Goal: Information Seeking & Learning: Learn about a topic

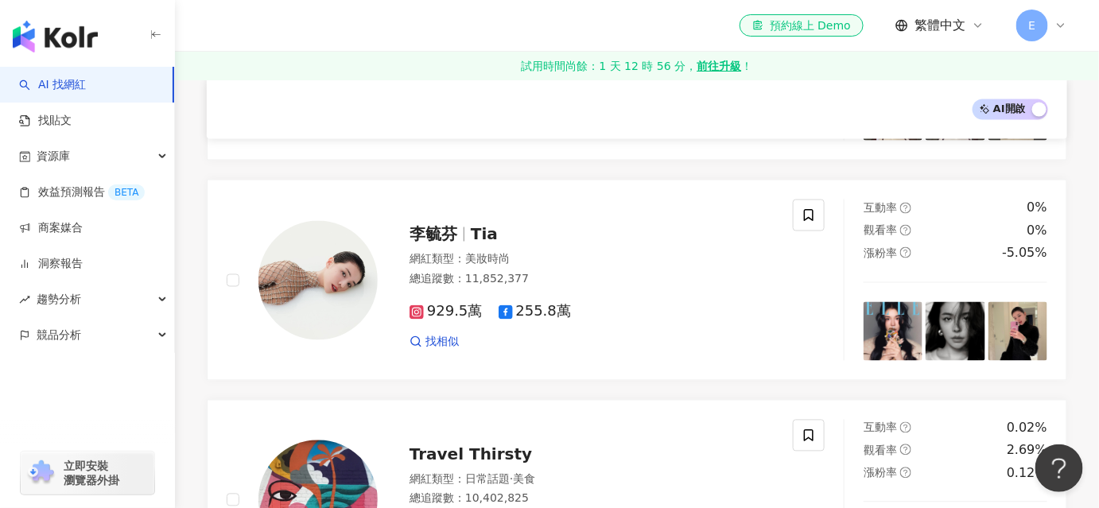
scroll to position [795, 0]
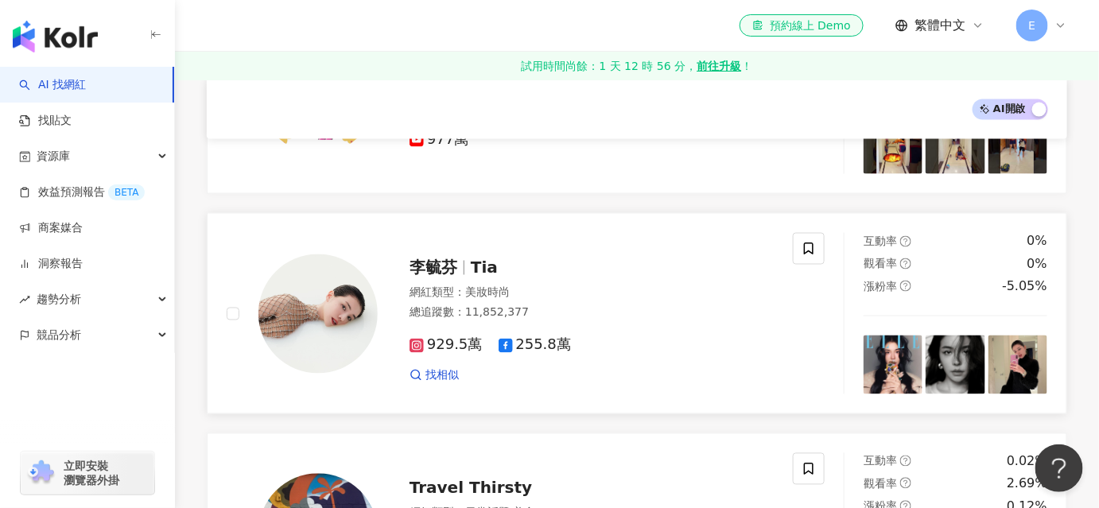
click at [428, 259] on span "李毓芬" at bounding box center [434, 268] width 48 height 19
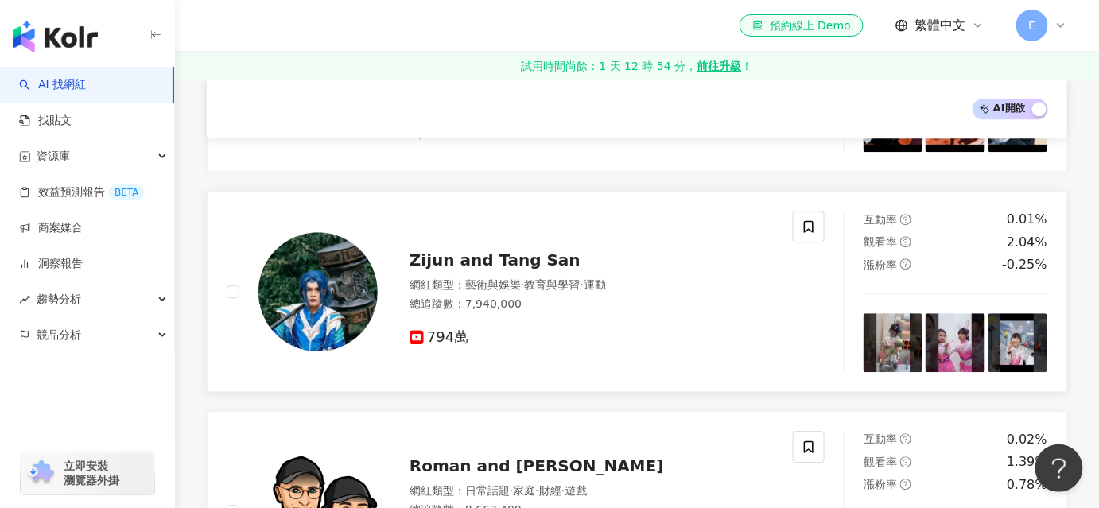
scroll to position [1374, 0]
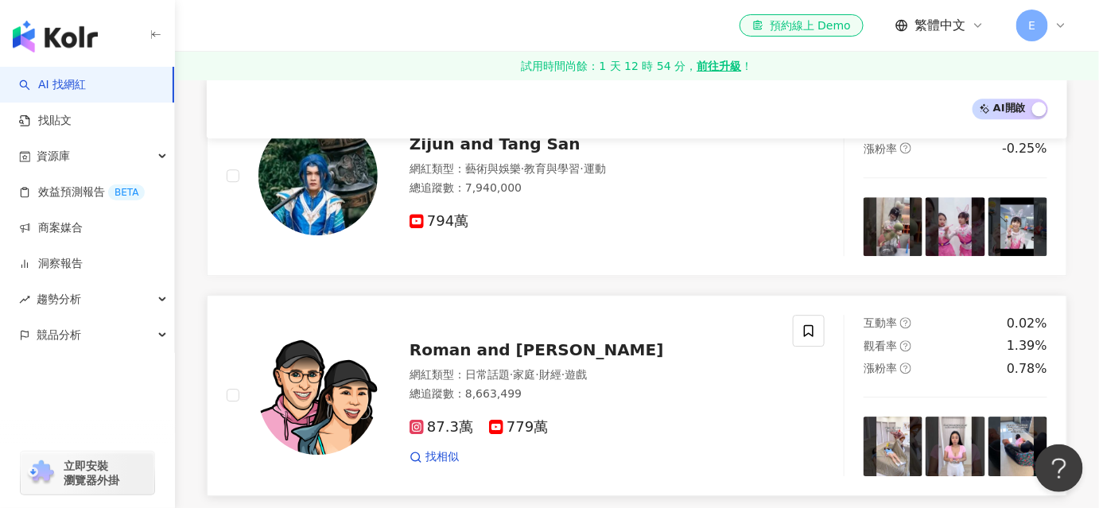
click at [472, 340] on span "Roman and [PERSON_NAME]" at bounding box center [537, 349] width 255 height 19
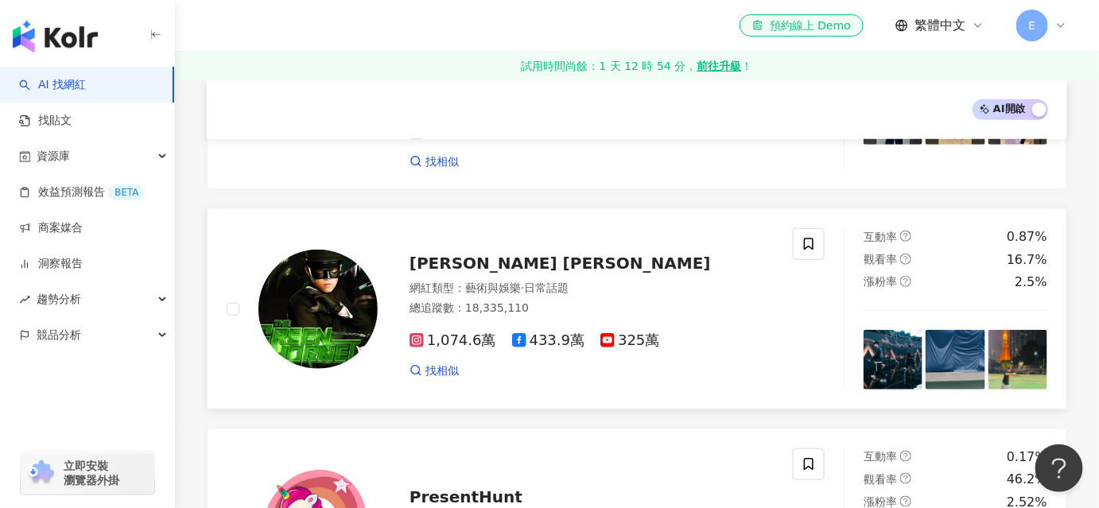
scroll to position [289, 0]
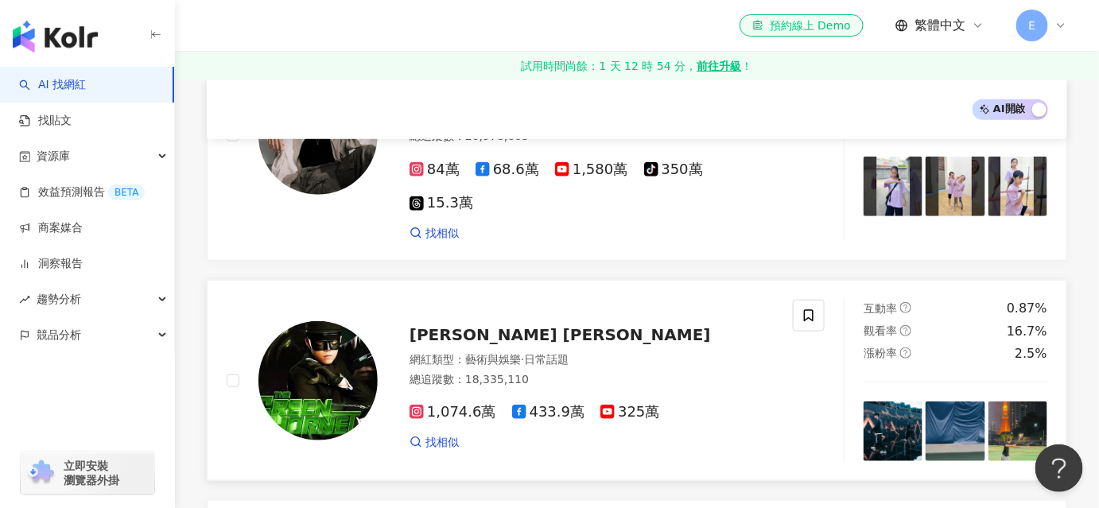
click at [487, 325] on span "Jay Chou 周杰倫" at bounding box center [560, 334] width 301 height 19
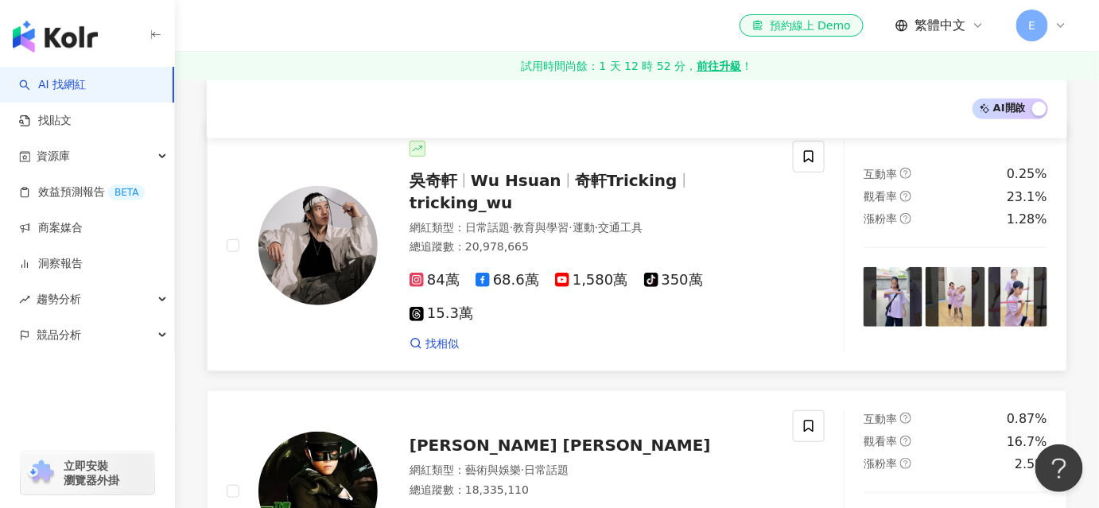
scroll to position [144, 0]
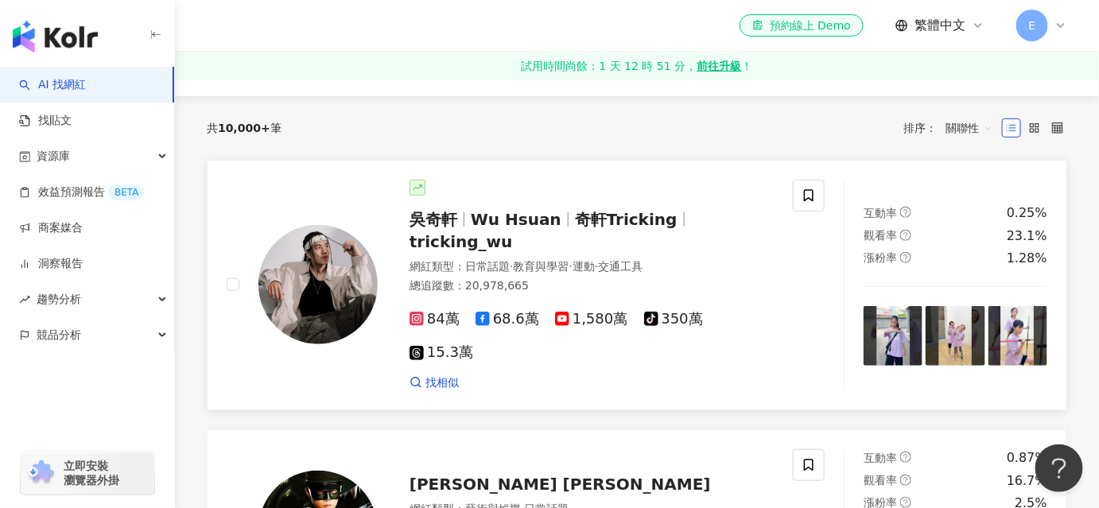
click at [439, 223] on span "吳奇軒" at bounding box center [434, 219] width 48 height 19
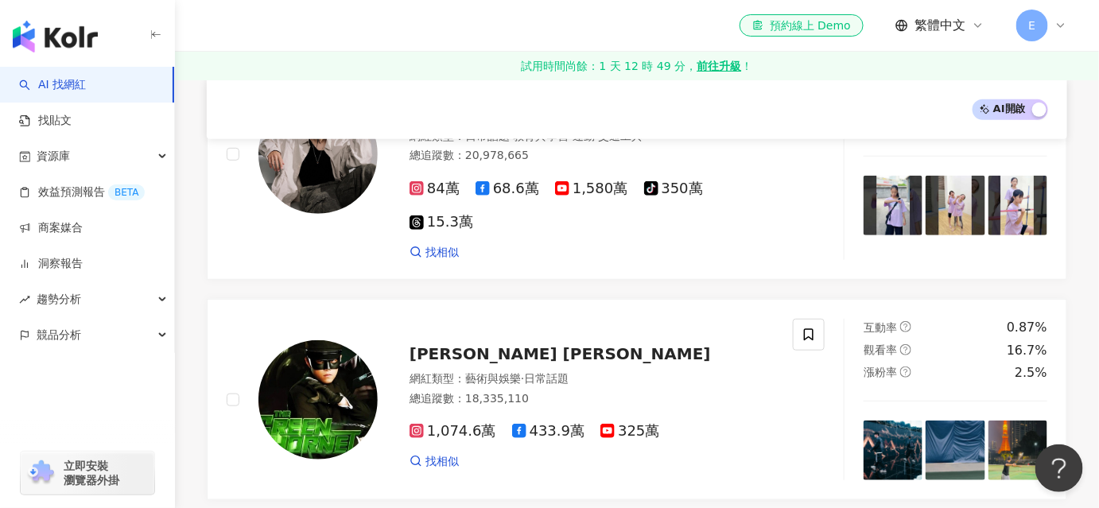
scroll to position [361, 0]
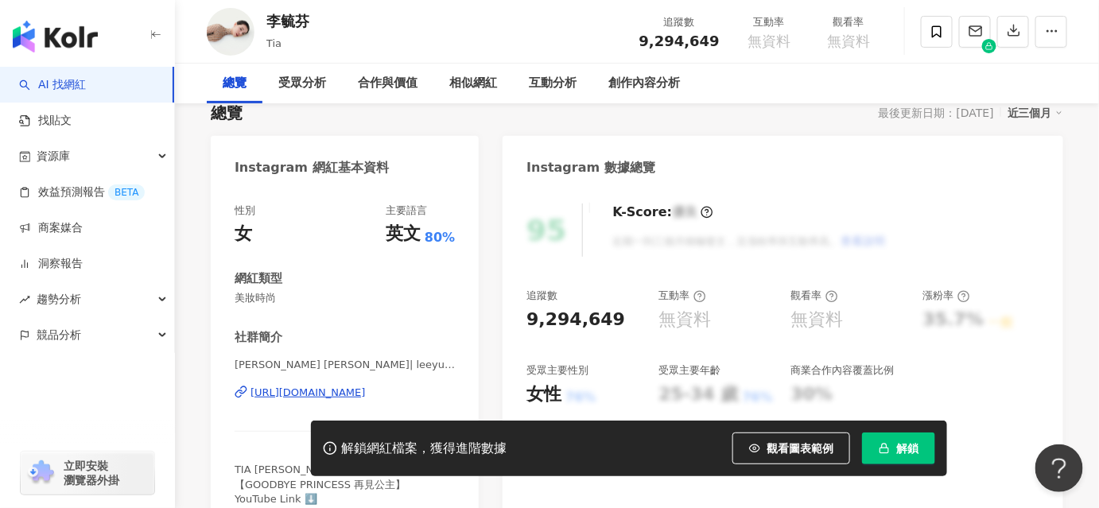
scroll to position [216, 0]
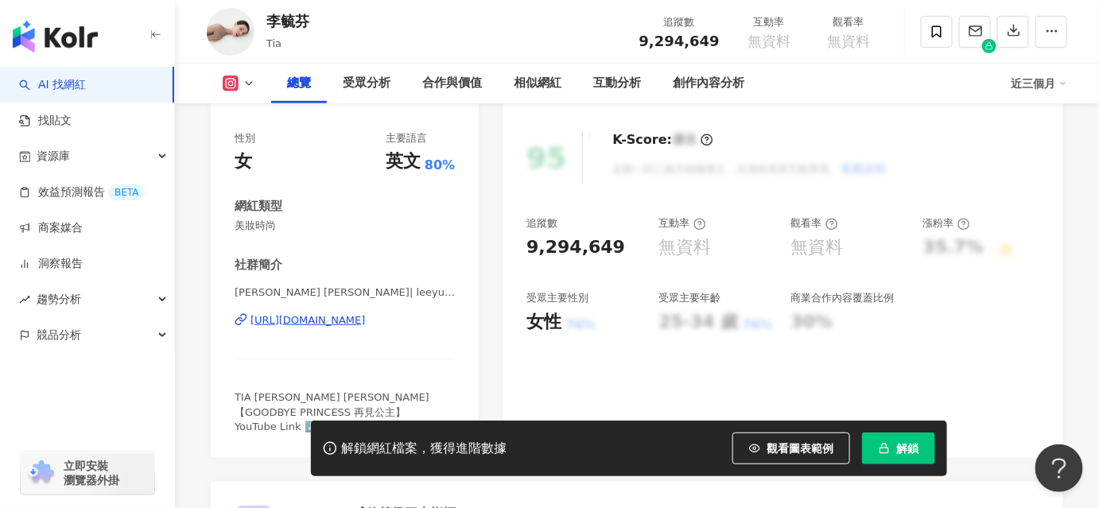
click at [325, 313] on div "https://www.instagram.com/leeyufen/" at bounding box center [308, 320] width 115 height 14
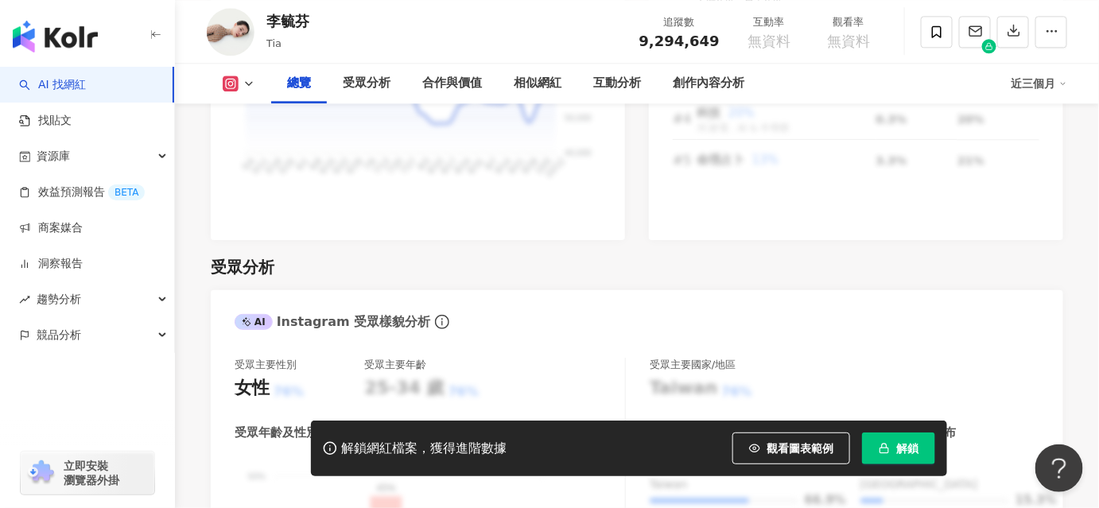
scroll to position [1374, 0]
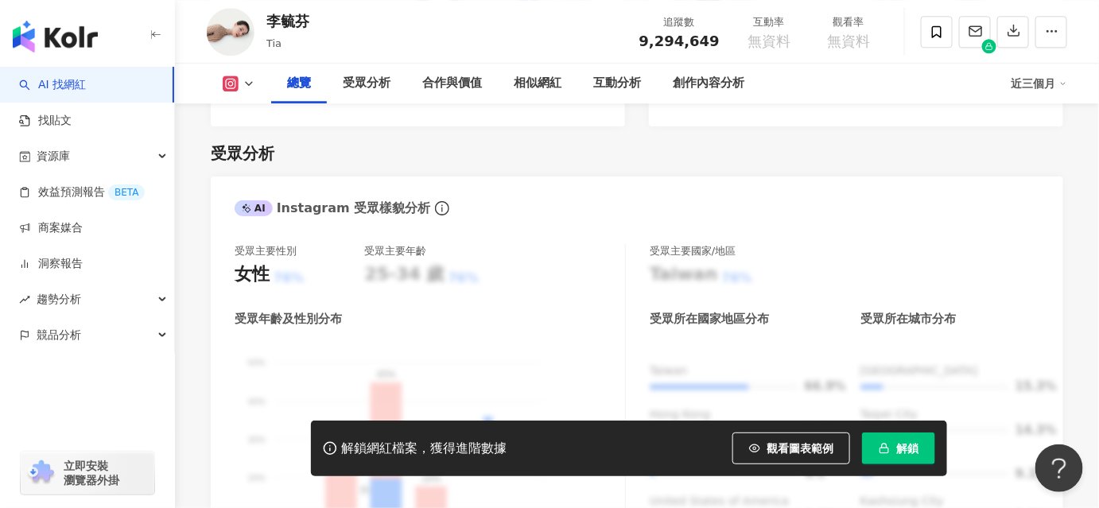
scroll to position [144, 0]
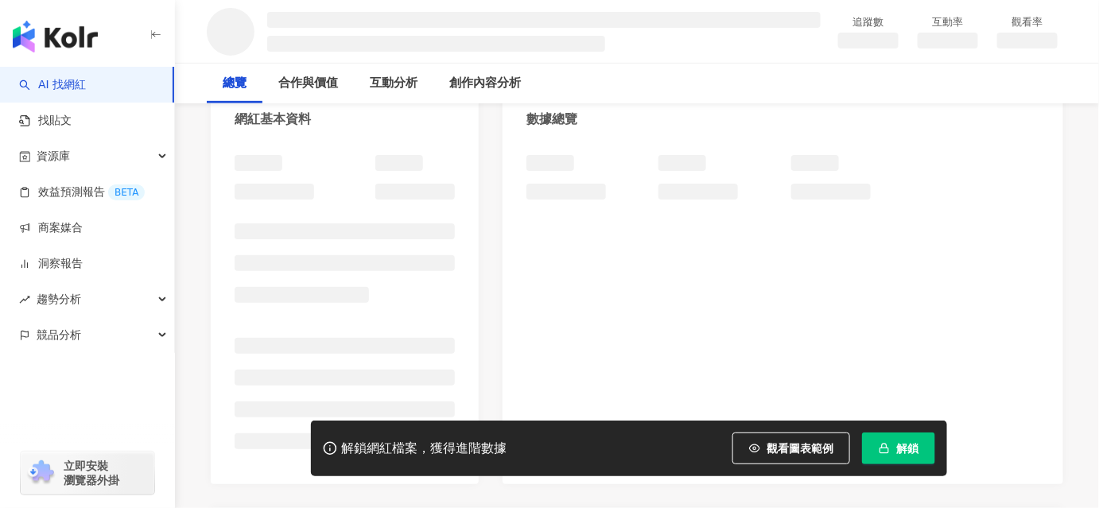
scroll to position [289, 0]
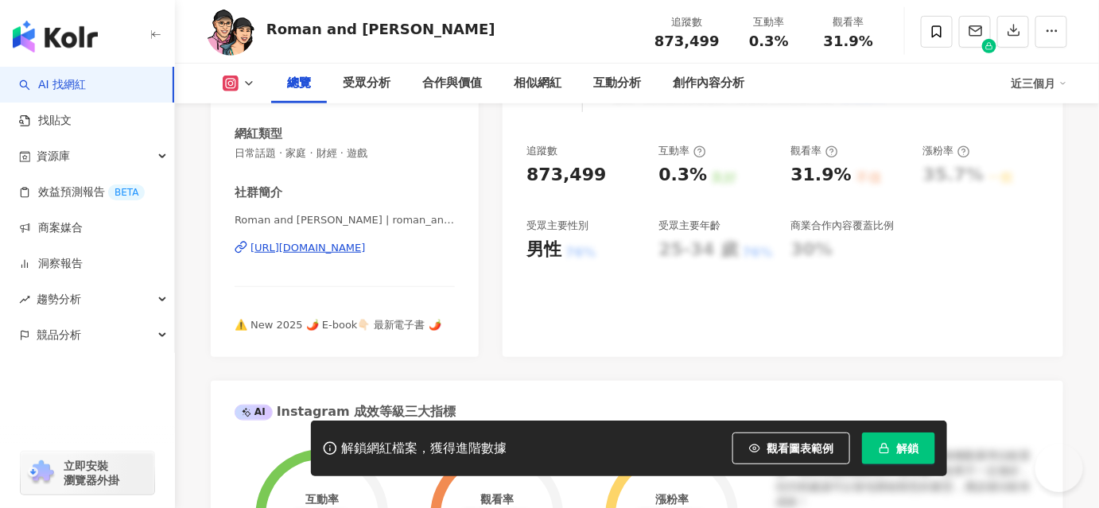
scroll to position [216, 0]
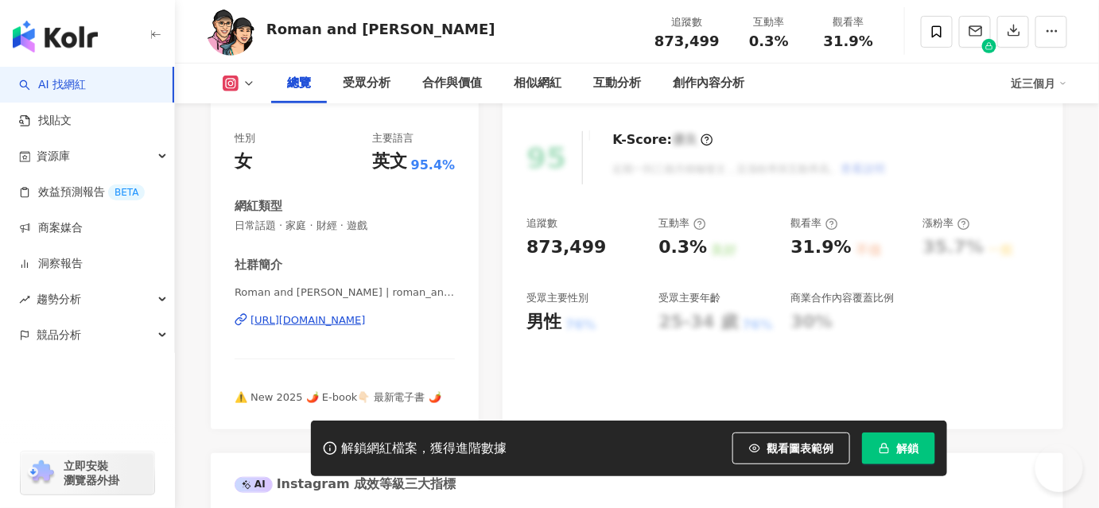
click at [364, 321] on div "[URL][DOMAIN_NAME]" at bounding box center [308, 320] width 115 height 14
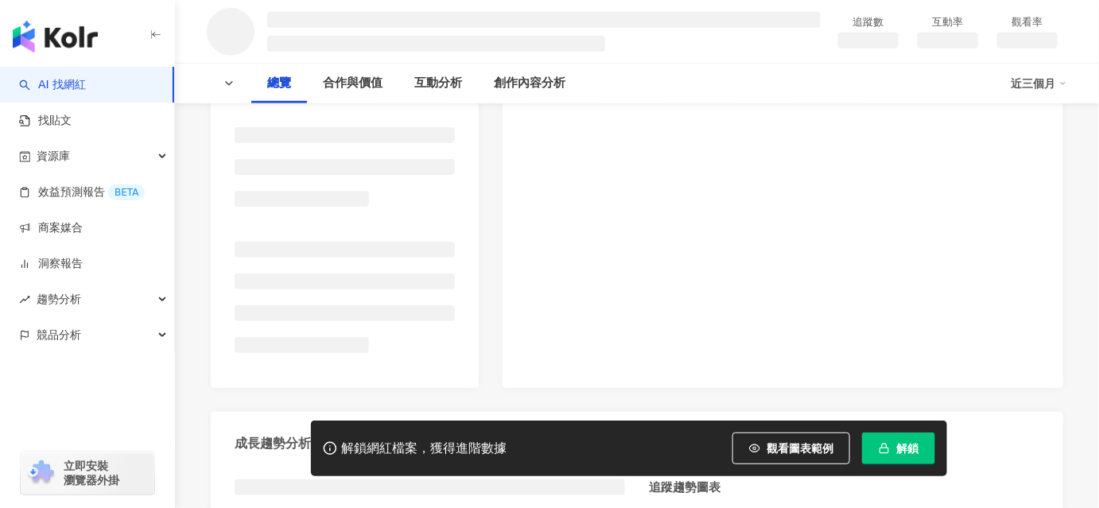
scroll to position [434, 0]
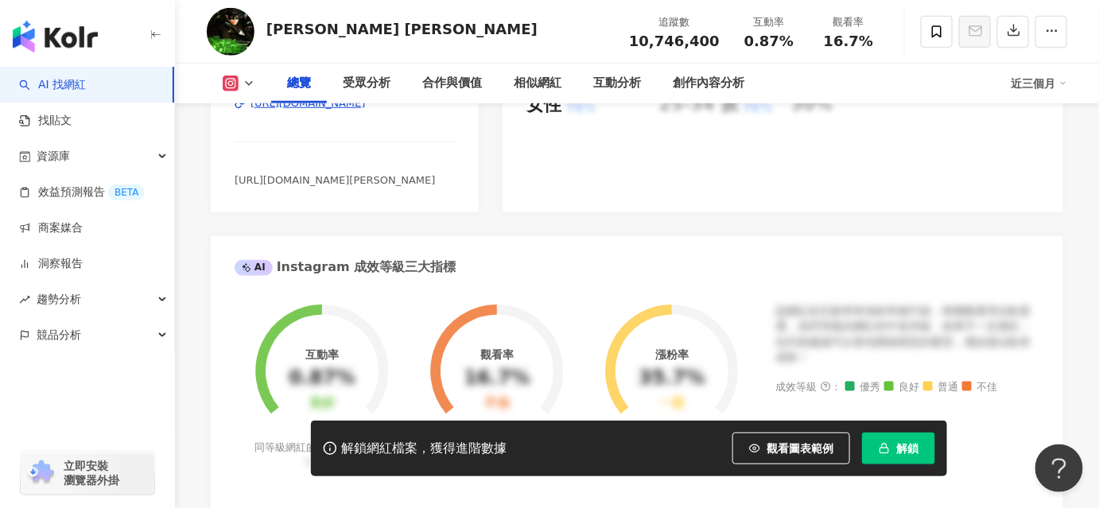
click at [363, 247] on div "AI Instagram 成效等級三大指標" at bounding box center [637, 262] width 853 height 52
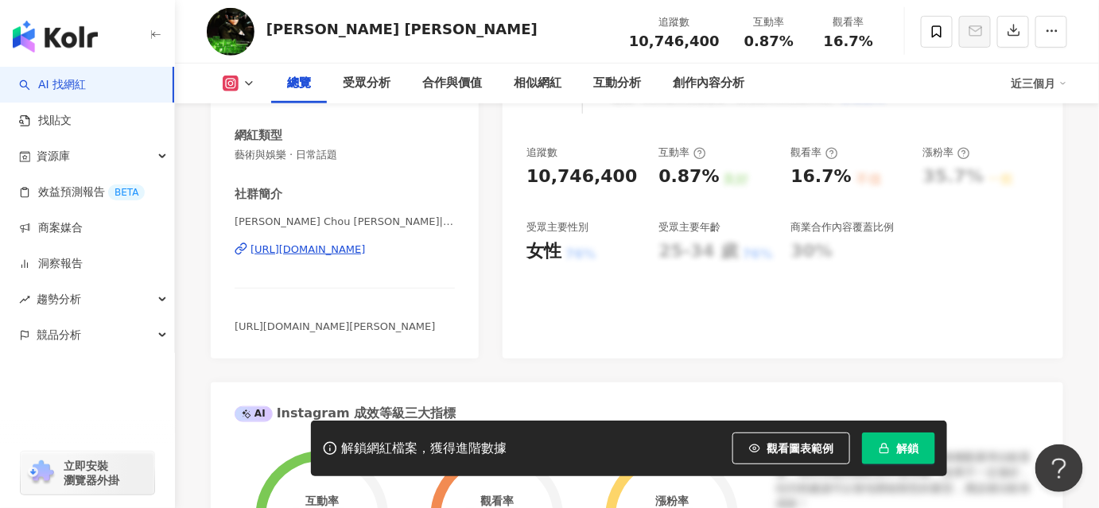
click at [366, 245] on div "https://www.instagram.com/jaychou/" at bounding box center [308, 250] width 115 height 14
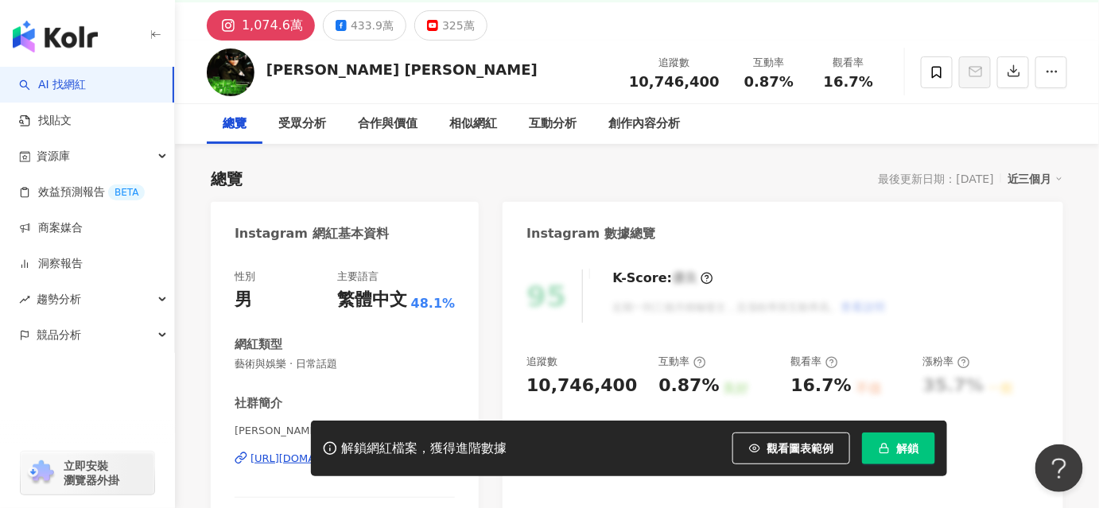
scroll to position [70, 0]
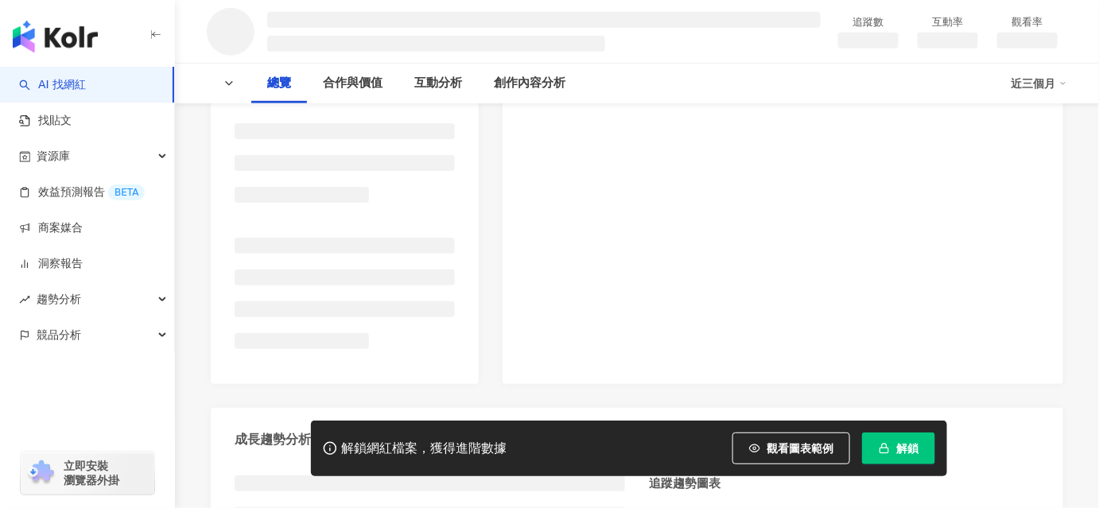
scroll to position [506, 0]
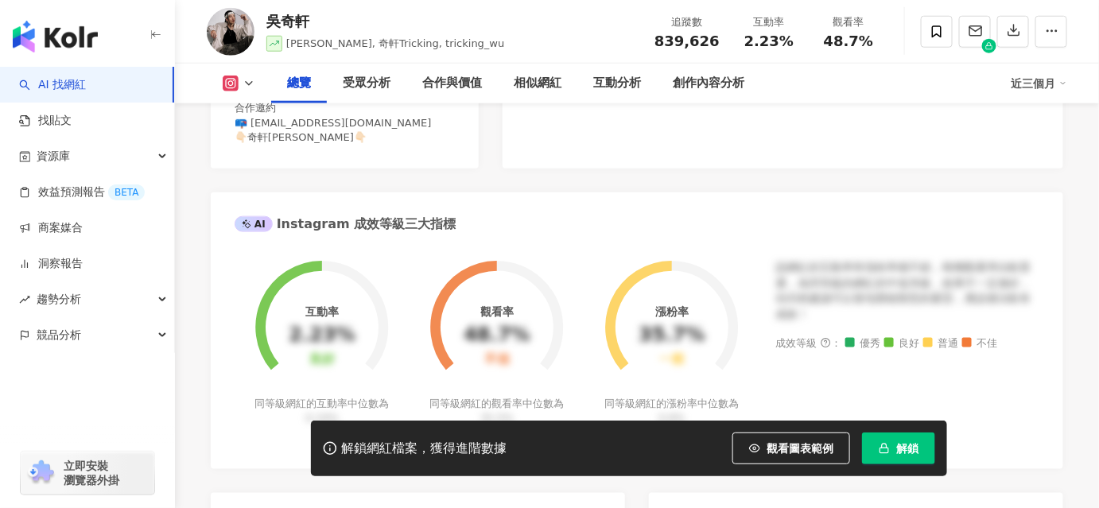
scroll to position [360, 0]
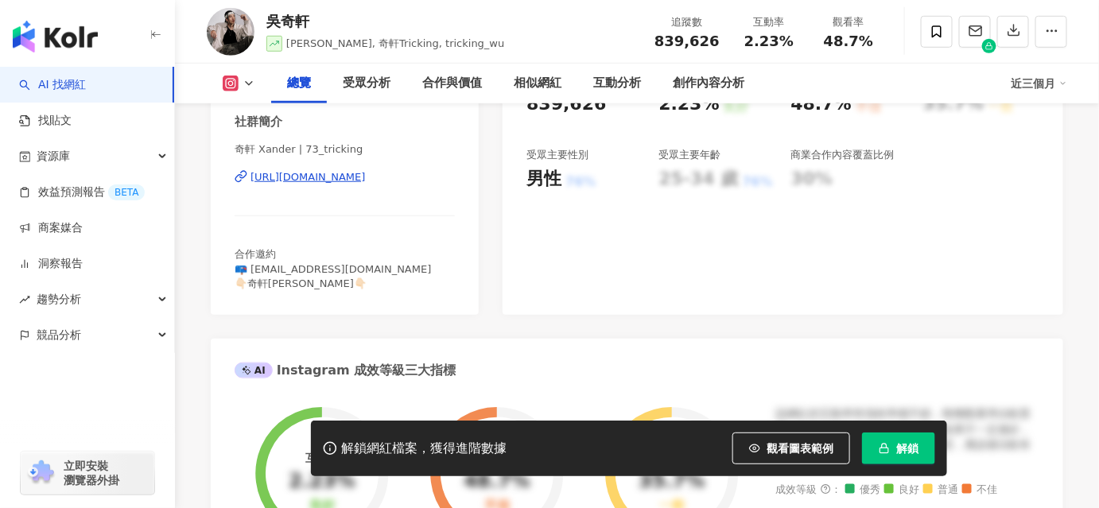
click at [340, 174] on div "[URL][DOMAIN_NAME]" at bounding box center [308, 177] width 115 height 14
